Goal: Task Accomplishment & Management: Manage account settings

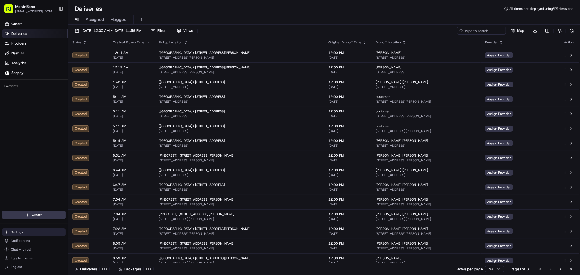
click at [22, 232] on span "Settings" at bounding box center [17, 232] width 12 height 4
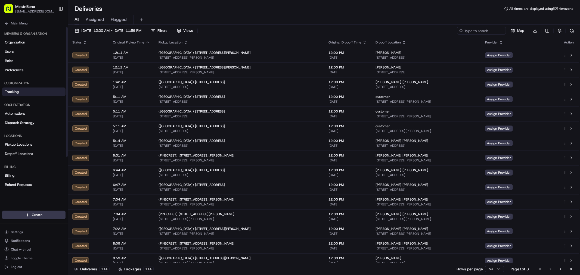
click at [18, 92] on span "Tracking" at bounding box center [12, 91] width 14 height 5
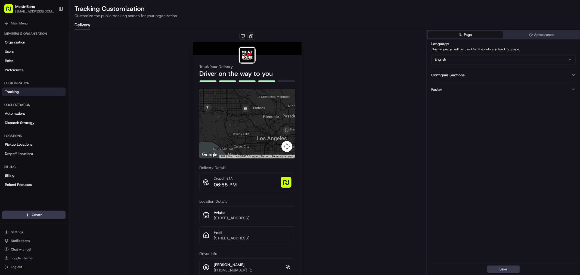
click at [461, 90] on button "Footer" at bounding box center [503, 89] width 153 height 14
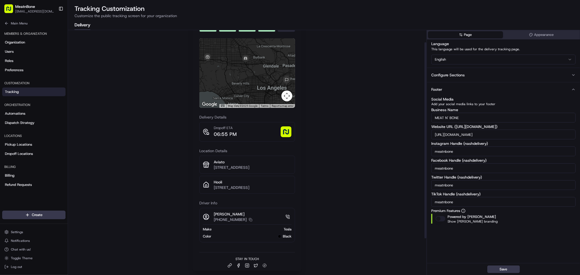
scroll to position [61, 0]
